Goal: Find contact information: Find contact information

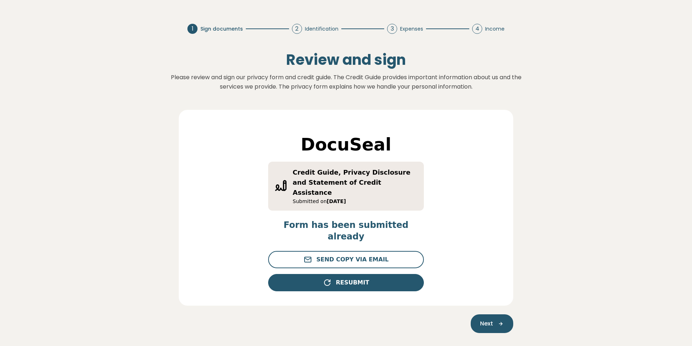
scroll to position [52, 0]
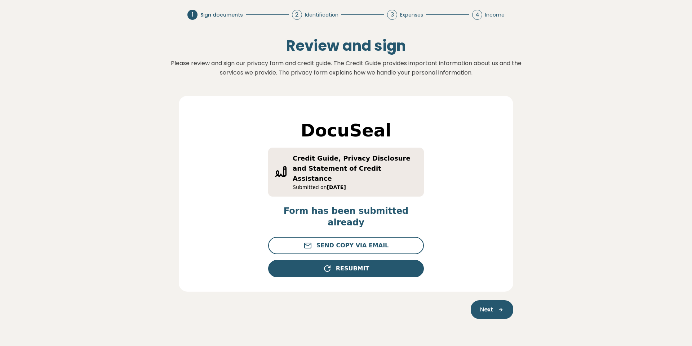
click at [502, 307] on icon "button" at bounding box center [498, 310] width 11 height 6
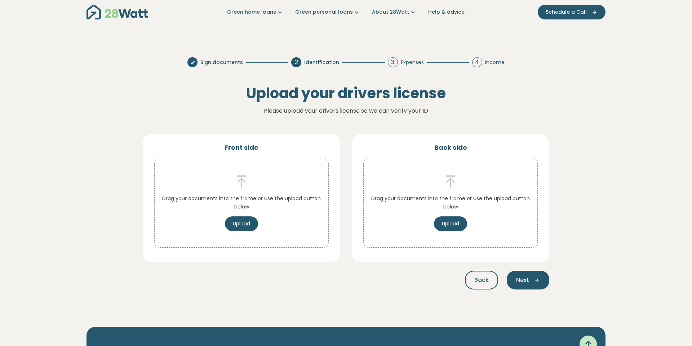
scroll to position [0, 0]
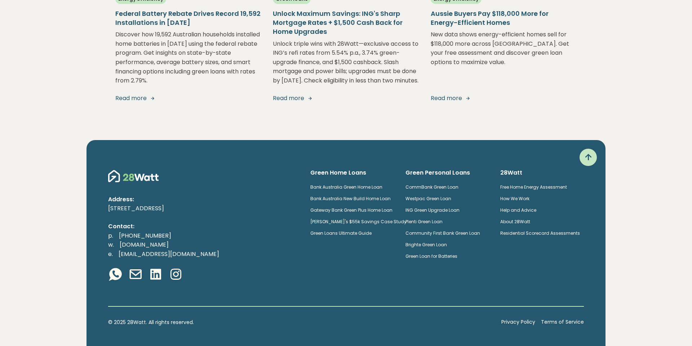
scroll to position [1404, 0]
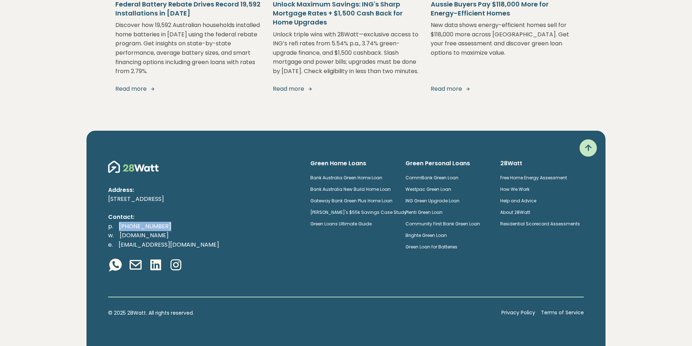
drag, startPoint x: 163, startPoint y: 226, endPoint x: 120, endPoint y: 226, distance: 43.2
click at [120, 226] on p "p. [PHONE_NUMBER] w. [DOMAIN_NAME] e. [EMAIL_ADDRESS][DOMAIN_NAME]" at bounding box center [203, 236] width 191 height 28
copy link "[PHONE_NUMBER]"
